Goal: Task Accomplishment & Management: Manage account settings

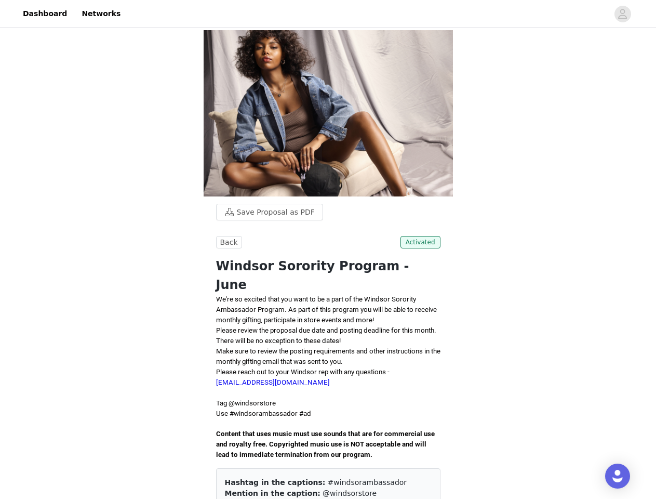
click at [328, 419] on p at bounding box center [328, 424] width 224 height 10
click at [328, 14] on div at bounding box center [367, 13] width 481 height 23
click at [623, 14] on icon "avatar" at bounding box center [622, 14] width 10 height 17
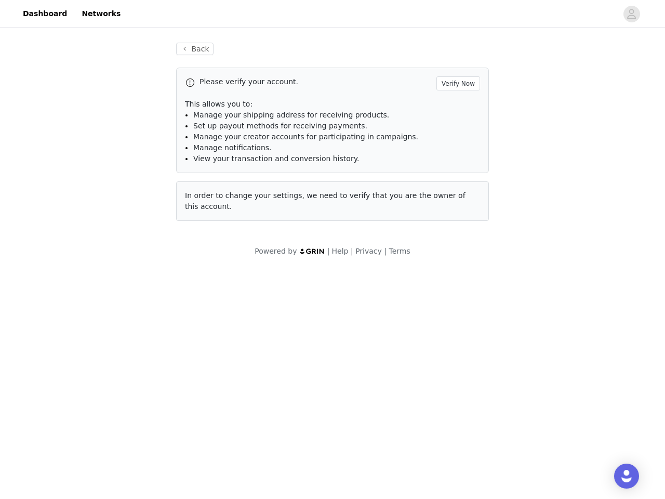
click at [264, 57] on div "Back Please verify your account. Verify Now This allows you to: Manage your shi…" at bounding box center [333, 131] width 338 height 203
click at [227, 87] on div "Please verify your account. Verify Now" at bounding box center [332, 83] width 295 height 14
click at [422, 87] on div "Please verify your account. Verify Now" at bounding box center [332, 83] width 295 height 14
click at [328, 417] on body "Dashboard Networks Back Please verify your account. Verify Now This allows you …" at bounding box center [332, 249] width 665 height 499
click at [408, 409] on body "Dashboard Networks Back Please verify your account. Verify Now This allows you …" at bounding box center [332, 249] width 665 height 499
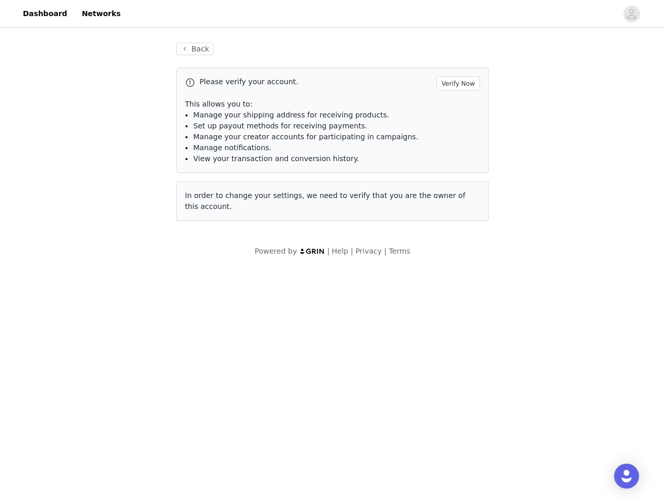
click at [421, 473] on body "Dashboard Networks Back Please verify your account. Verify Now This allows you …" at bounding box center [332, 249] width 665 height 499
